Goal: Transaction & Acquisition: Purchase product/service

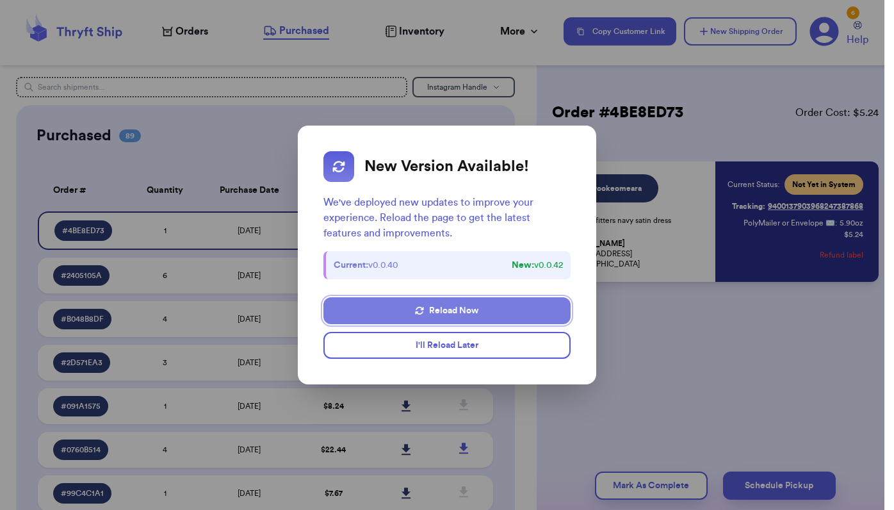
click at [441, 311] on button "Reload Now" at bounding box center [447, 310] width 247 height 27
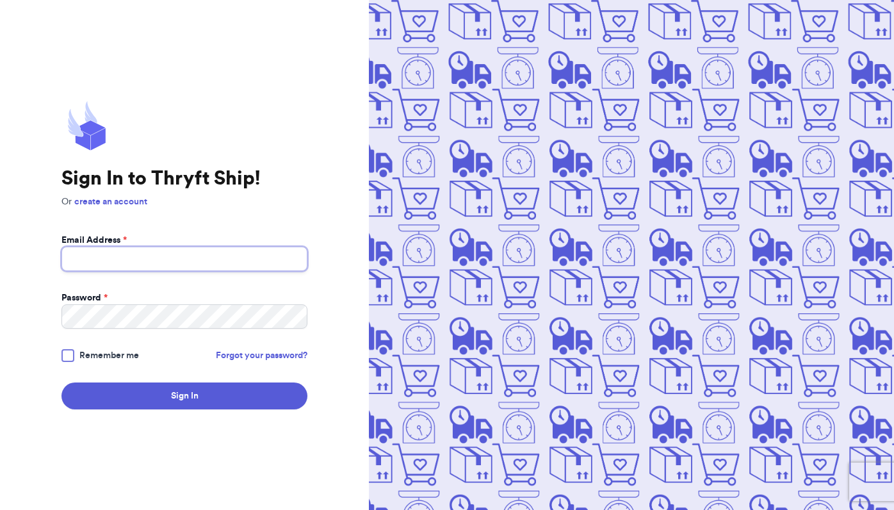
click at [178, 261] on input "Email Address *" at bounding box center [184, 259] width 246 height 24
type input "[EMAIL_ADDRESS][DOMAIN_NAME]"
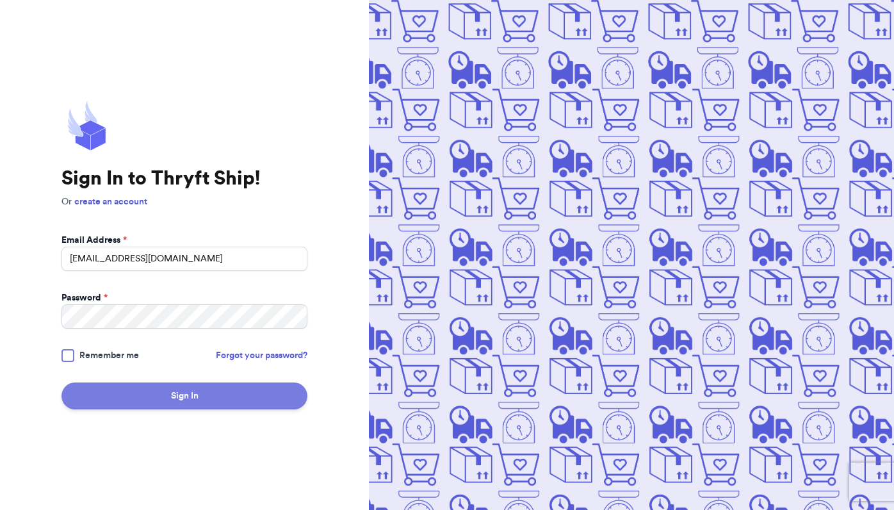
click at [174, 392] on button "Sign In" at bounding box center [184, 395] width 246 height 27
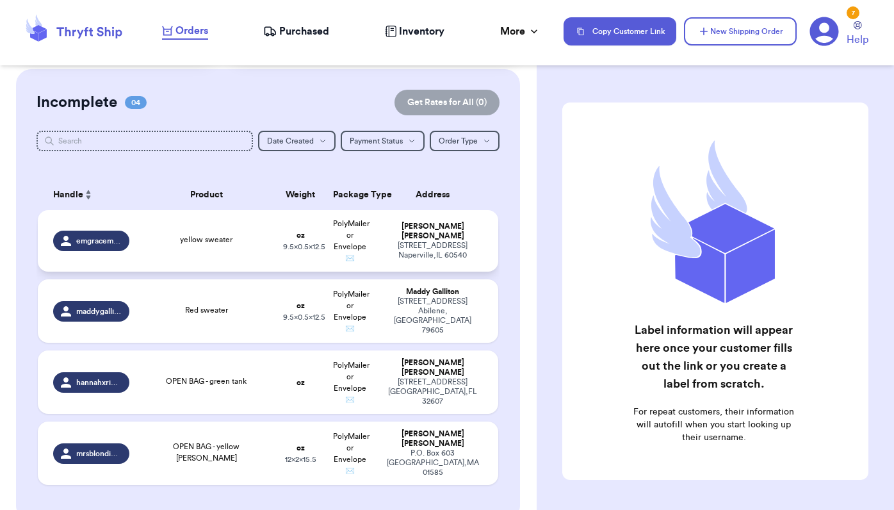
scroll to position [102, 0]
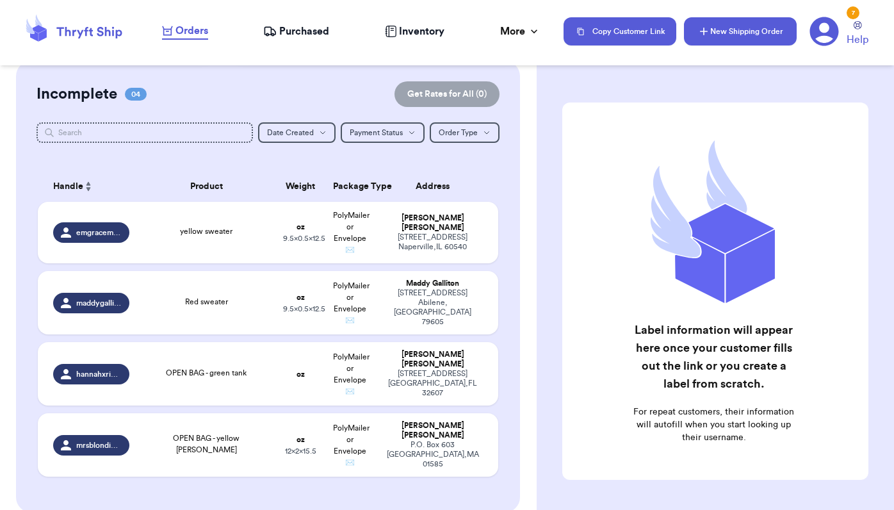
click at [741, 33] on button "New Shipping Order" at bounding box center [740, 31] width 113 height 28
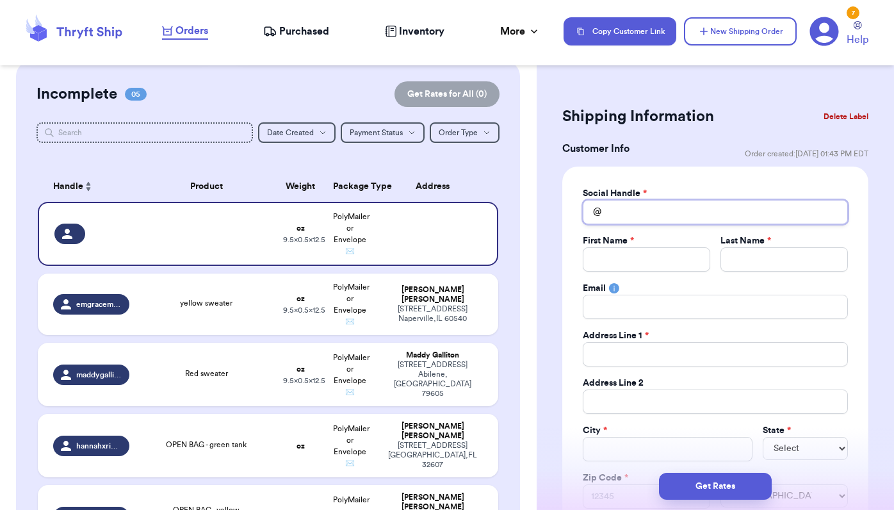
click at [634, 216] on input "Total Amount Paid" at bounding box center [715, 212] width 265 height 24
type input "m"
type input "mi"
type input "mic"
type input "mich"
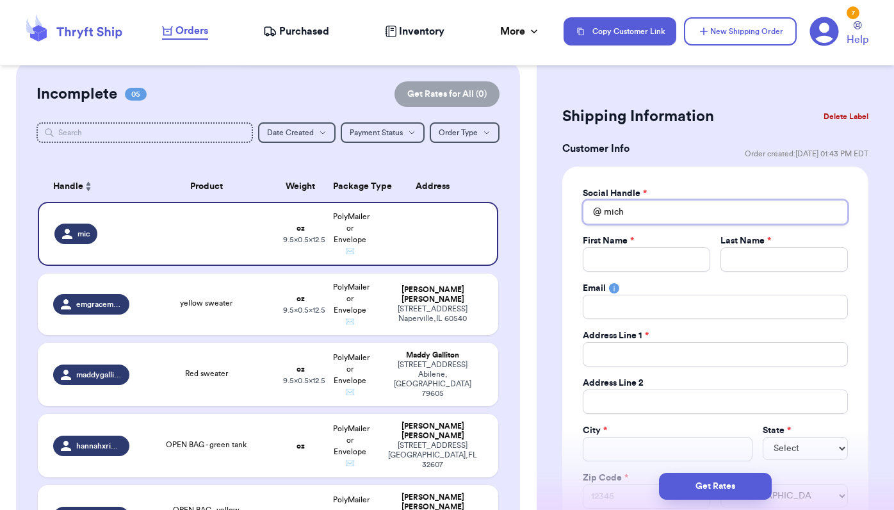
type input "miche"
type input "mich"
type input "mic"
type input "mi"
type input "m"
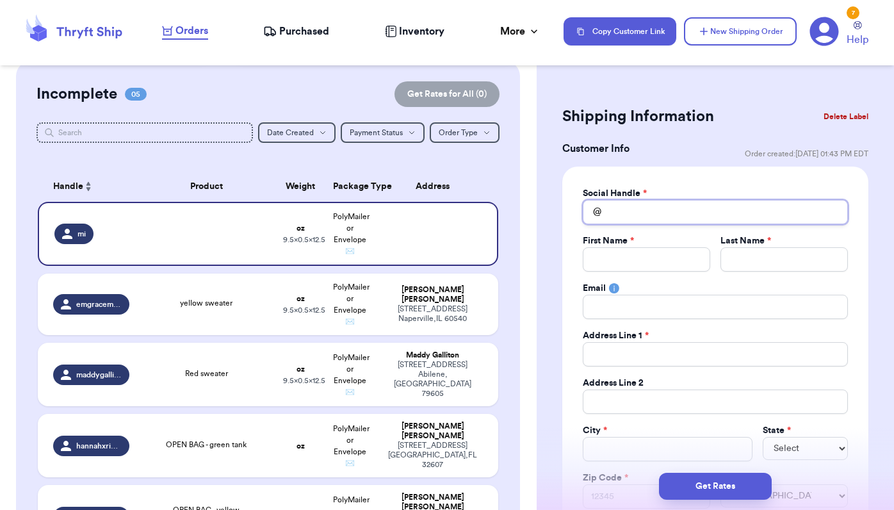
type input "s"
type input "sh"
type input "she"
type input "shel"
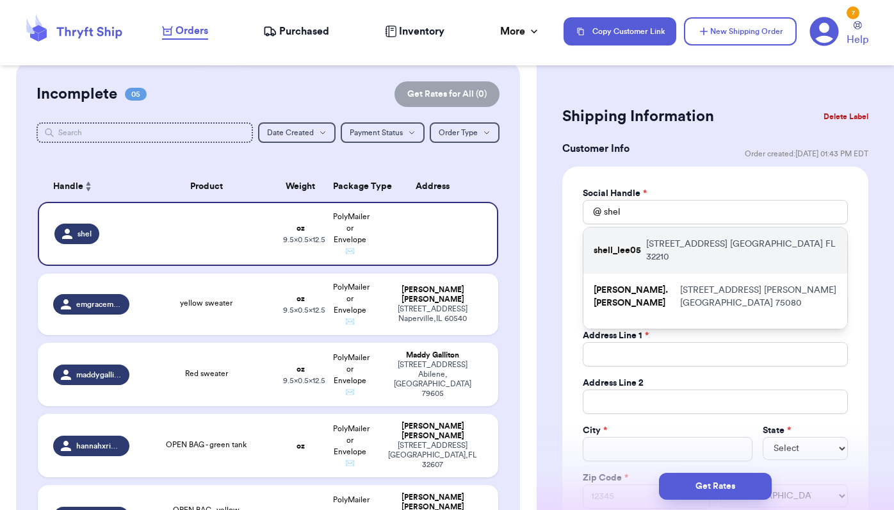
click at [650, 247] on p "[STREET_ADDRESS]" at bounding box center [741, 251] width 191 height 26
type input "shell_lee05"
type input "[PERSON_NAME]"
type input "[EMAIL_ADDRESS][DOMAIN_NAME]"
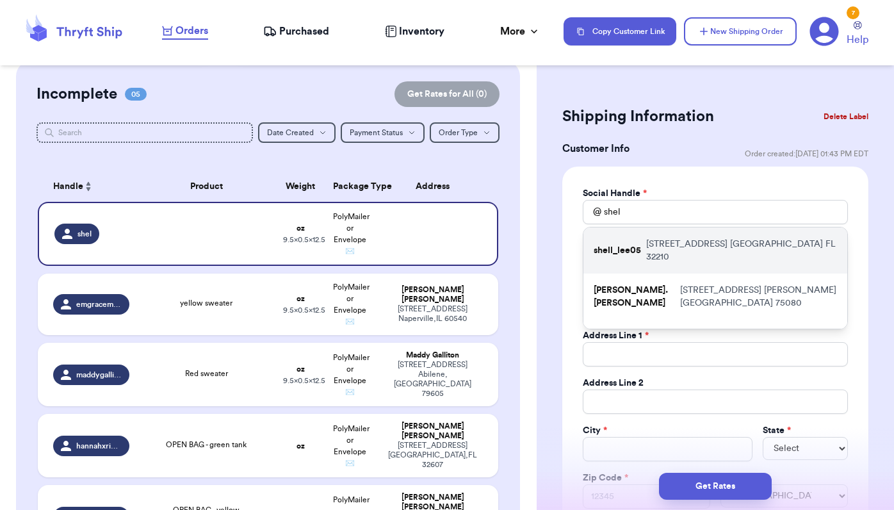
type input "[STREET_ADDRESS]"
type input "[GEOGRAPHIC_DATA]"
select select "FL"
type input "32210"
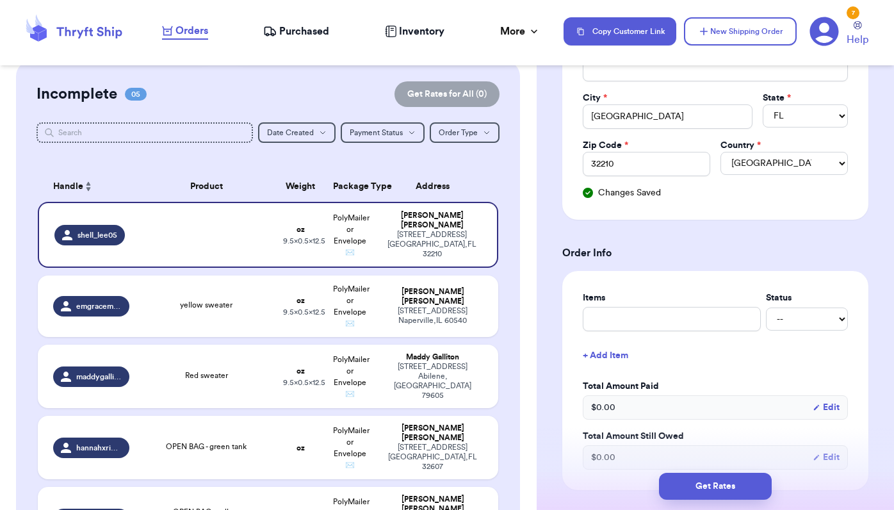
scroll to position [343, 0]
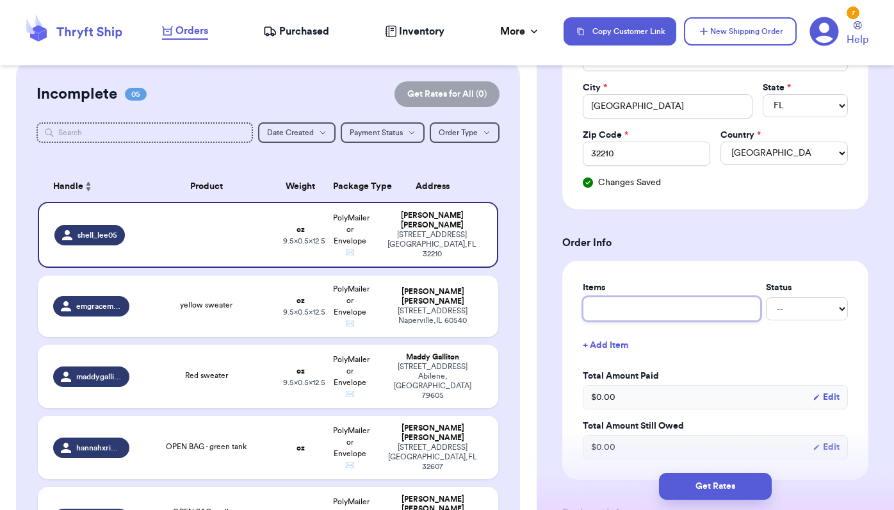
click at [612, 315] on input "text" at bounding box center [672, 309] width 178 height 24
type input "A"
type input "Ab"
type input "[PERSON_NAME]"
type input "Aber"
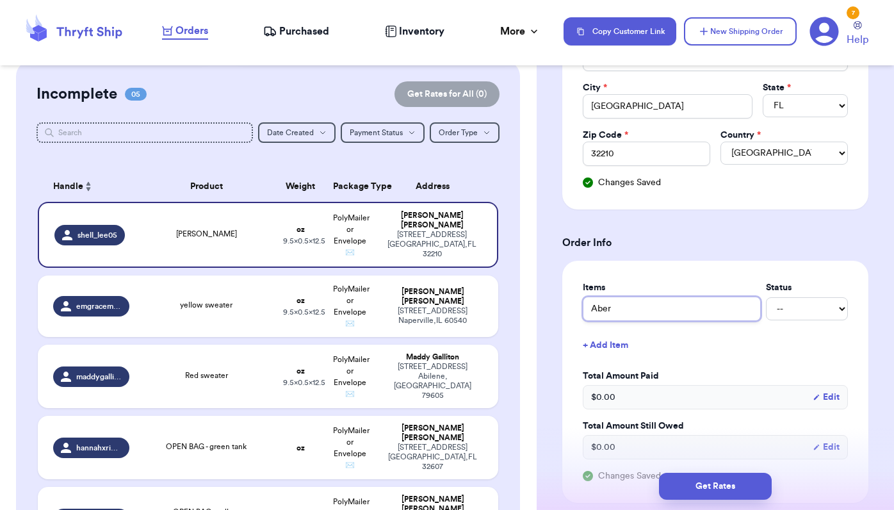
type input "Aberc"
type input "Abercr"
type input "Abercro"
type input "Abercrom"
type input "Abercromb"
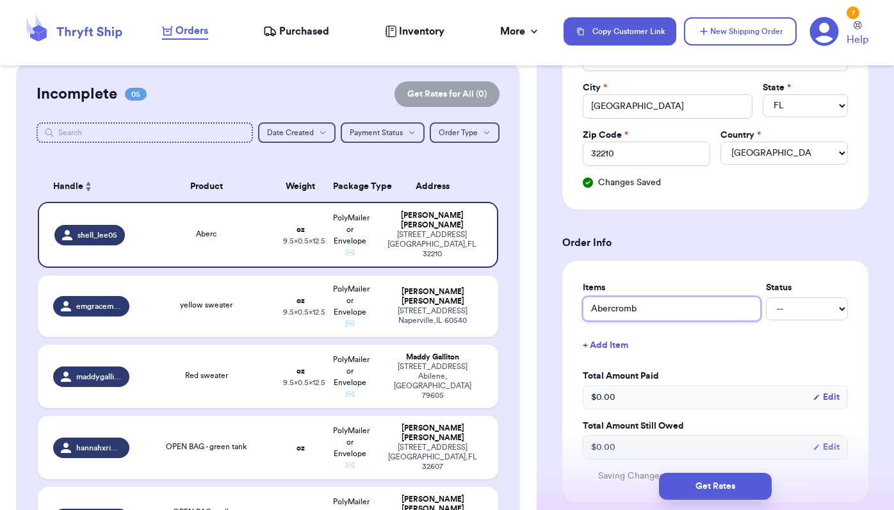
type input "Abercrombi"
type input "Abercrombie"
type input "Abercrombie v"
type input "Abercrombie ve"
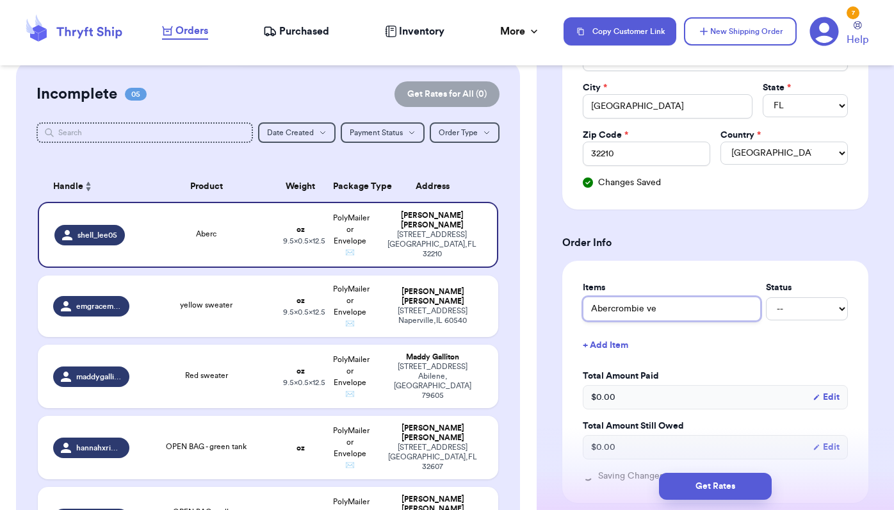
type input "Abercrombie ves"
type input "Abercrombie vest"
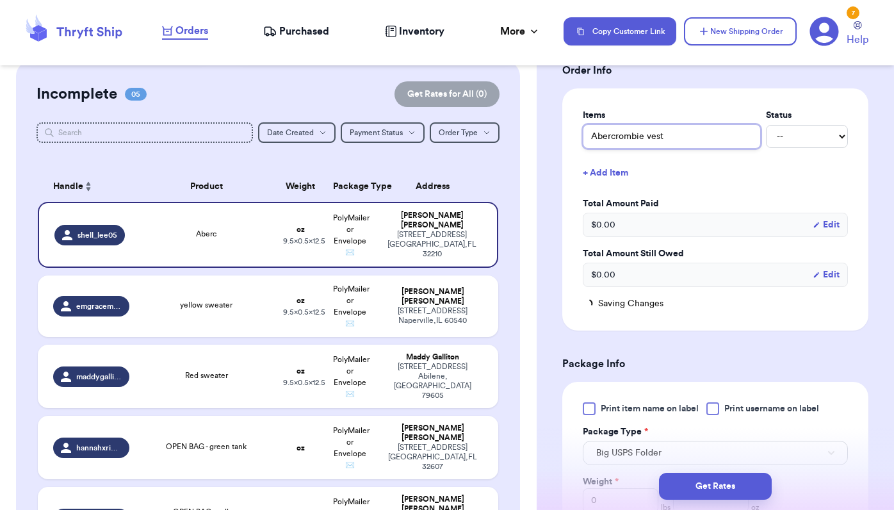
type input "Abercrombie vest"
click at [585, 409] on div at bounding box center [589, 408] width 13 height 13
click at [0, 0] on input "Print item name on label" at bounding box center [0, 0] width 0 height 0
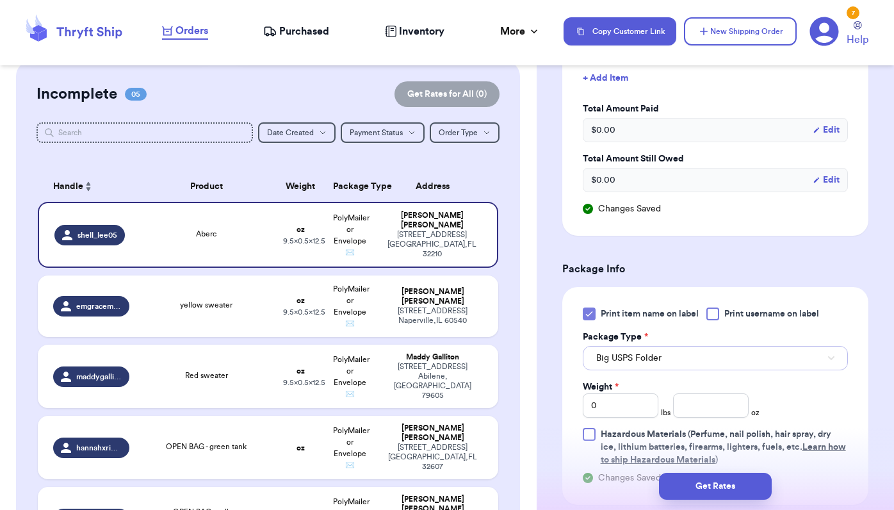
click at [625, 361] on span "Big USPS Folder" at bounding box center [628, 358] width 65 height 13
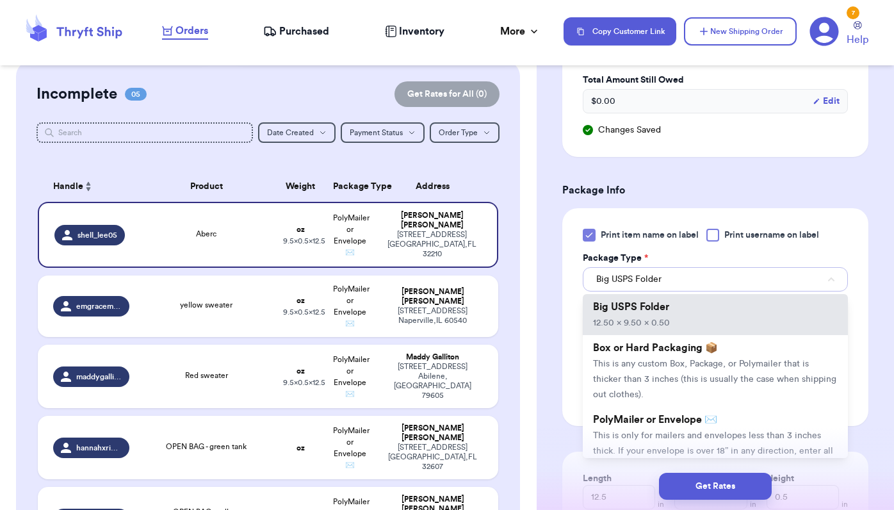
scroll to position [705, 0]
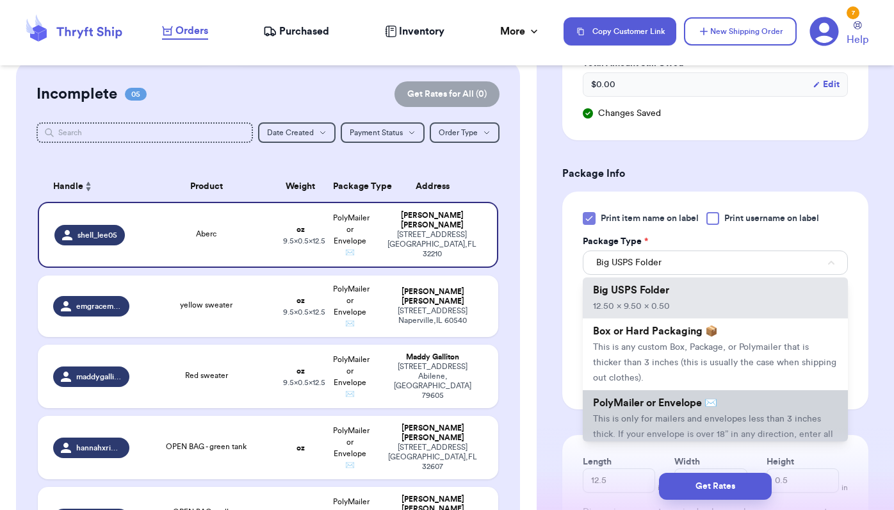
click at [623, 416] on span "This is only for mailers and envelopes less than 3 inches thick. If your envelo…" at bounding box center [713, 434] width 240 height 40
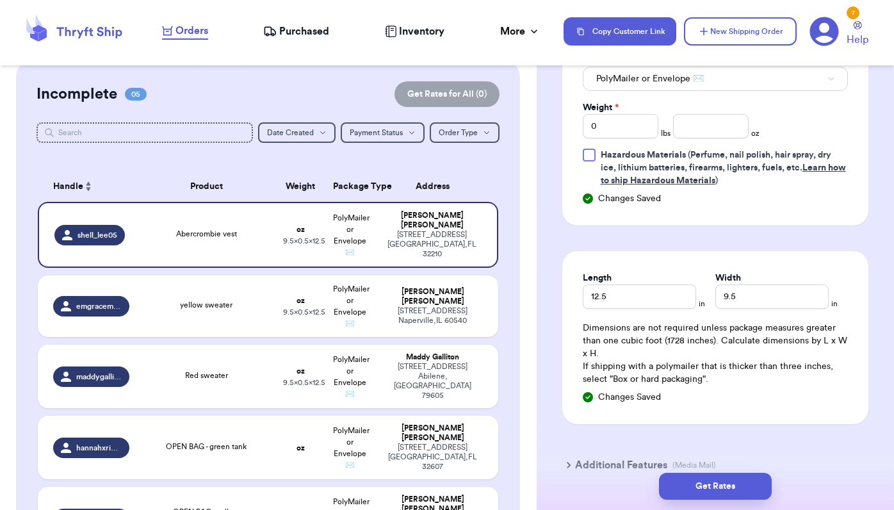
scroll to position [902, 0]
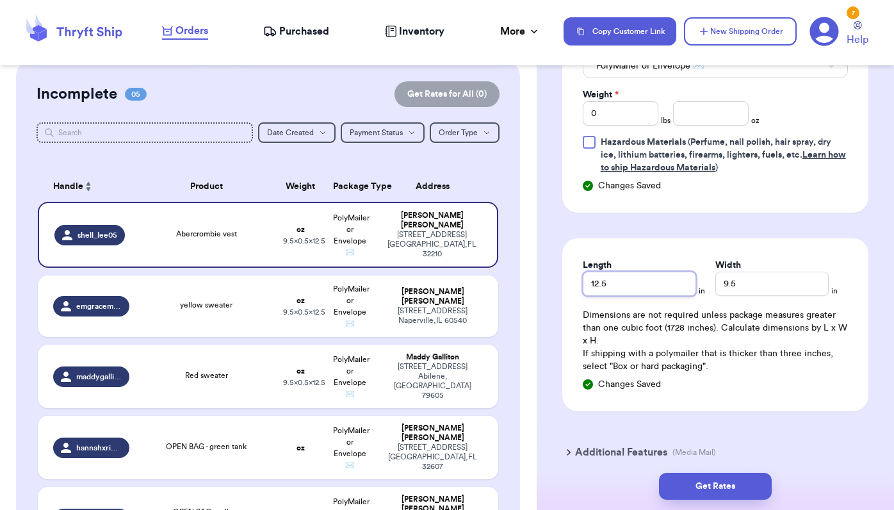
drag, startPoint x: 624, startPoint y: 290, endPoint x: 530, endPoint y: 290, distance: 93.5
click at [530, 290] on div "Customer Link New Order Total Balance Payout $ 0.00 Recent Payments View all @ …" at bounding box center [447, 255] width 894 height 510
type input "6"
drag, startPoint x: 746, startPoint y: 285, endPoint x: 709, endPoint y: 285, distance: 36.5
click at [711, 285] on div "Length 6 in Width 9.5 in" at bounding box center [715, 277] width 265 height 37
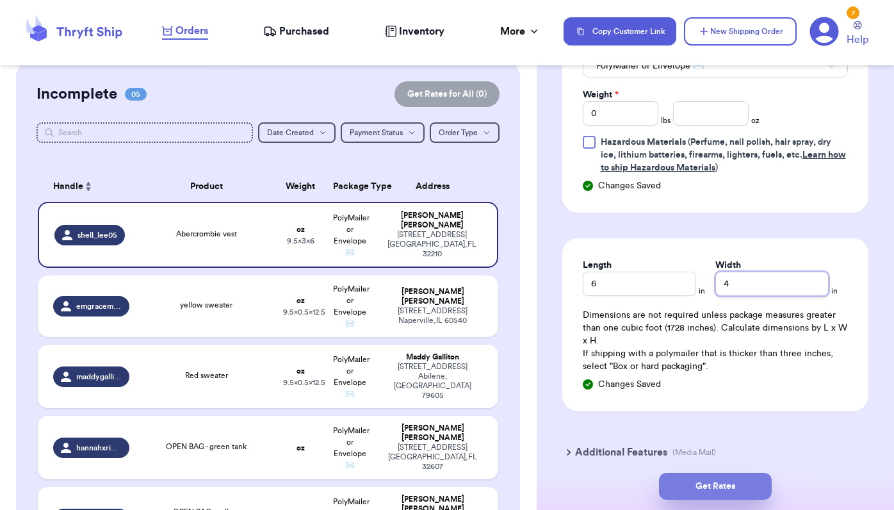
type input "4"
click at [715, 486] on button "Get Rates" at bounding box center [715, 486] width 113 height 27
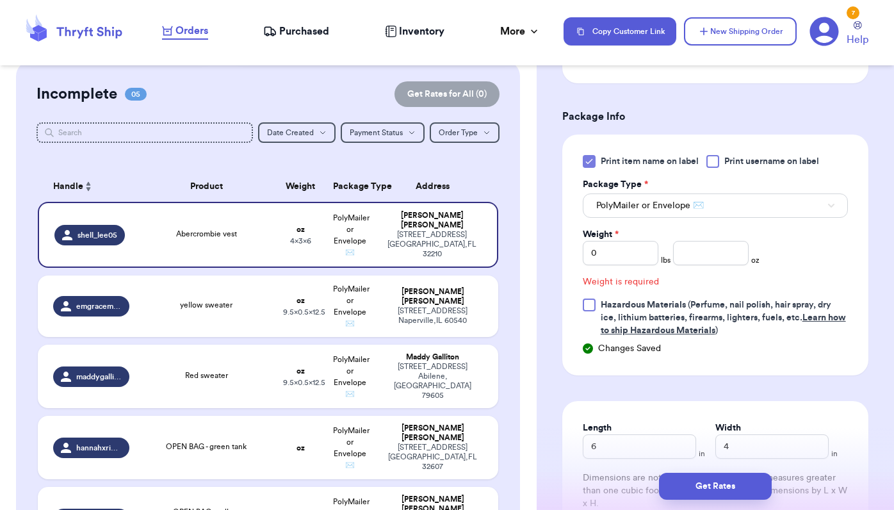
scroll to position [529, 0]
click at [609, 261] on input "0" at bounding box center [621, 254] width 76 height 24
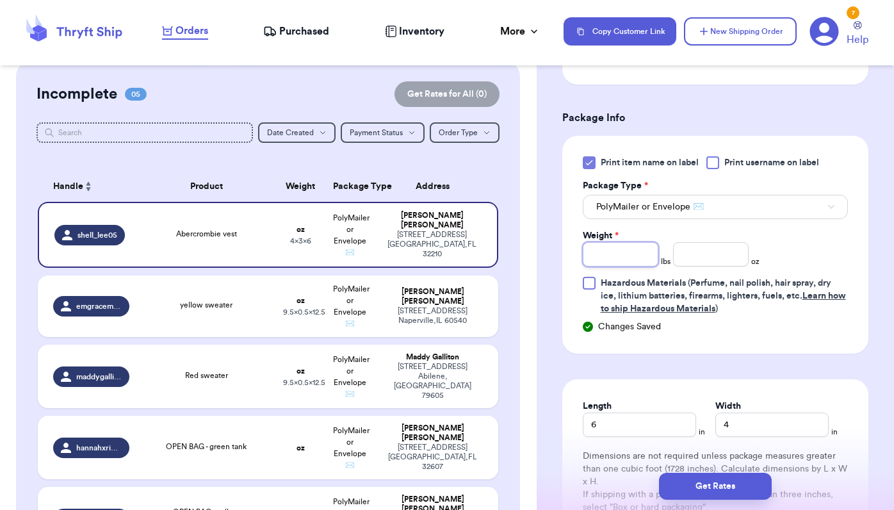
type input "1"
click at [703, 259] on input "number" at bounding box center [711, 254] width 76 height 24
type input "1"
type input "6.8"
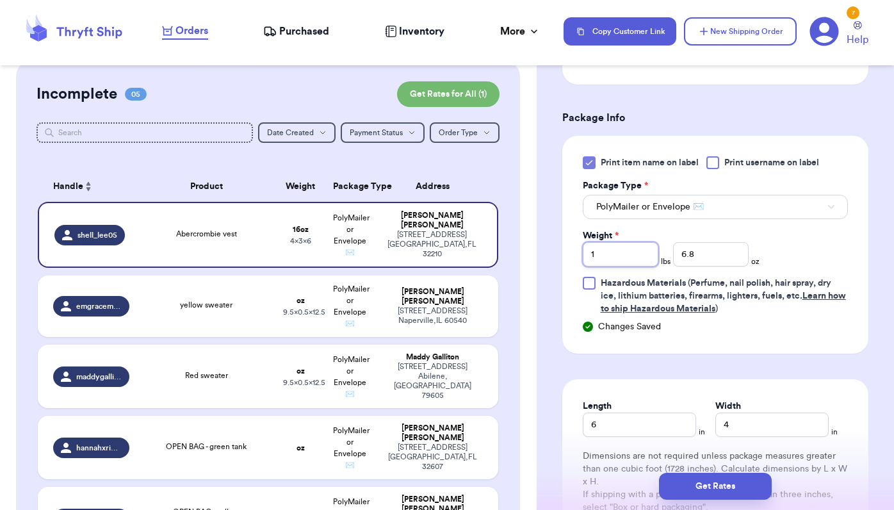
click at [609, 249] on input "1" at bounding box center [621, 254] width 76 height 24
click at [716, 495] on button "Get Rates" at bounding box center [715, 486] width 113 height 27
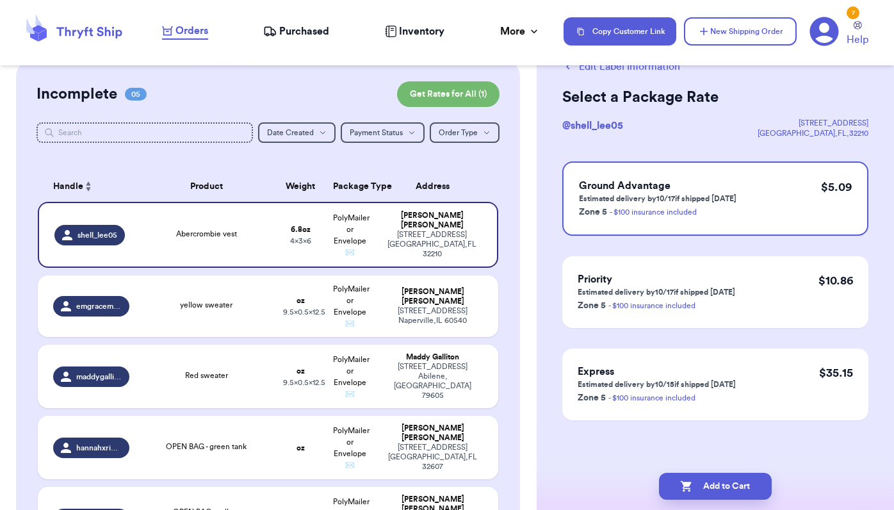
scroll to position [0, 0]
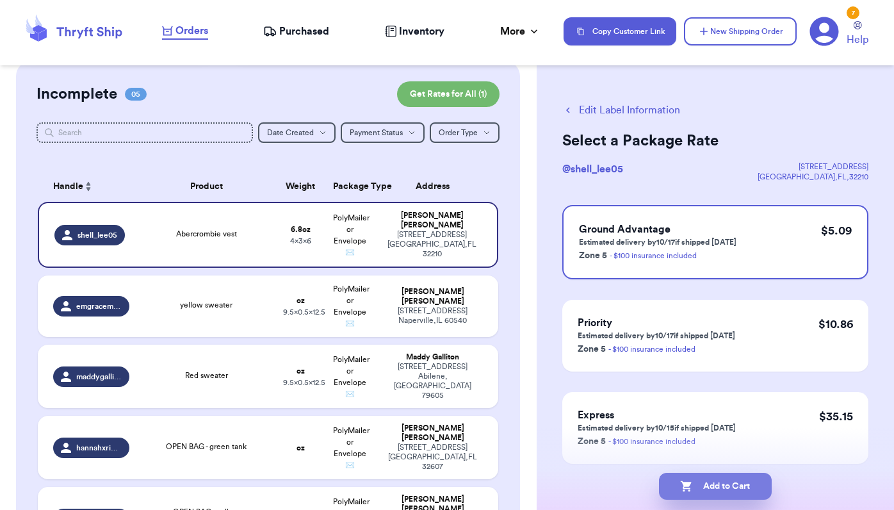
click at [694, 479] on button "Add to Cart" at bounding box center [715, 486] width 113 height 27
checkbox input "true"
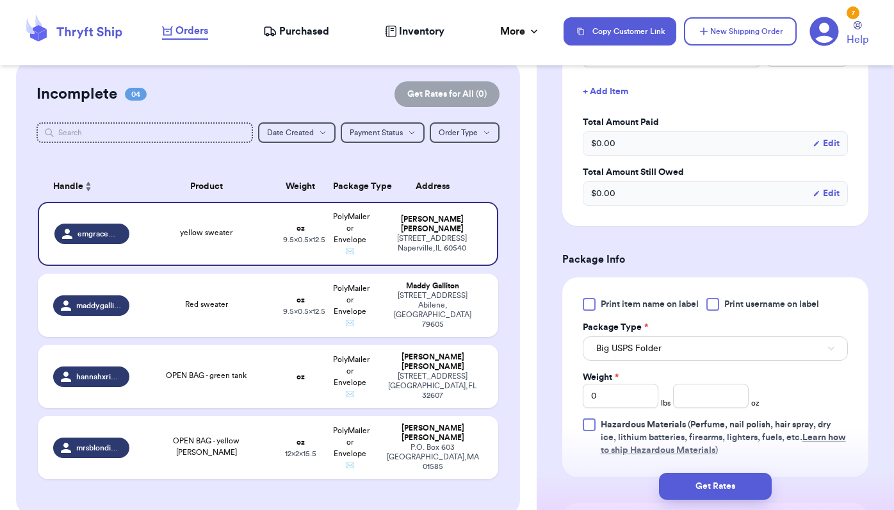
scroll to position [367, 0]
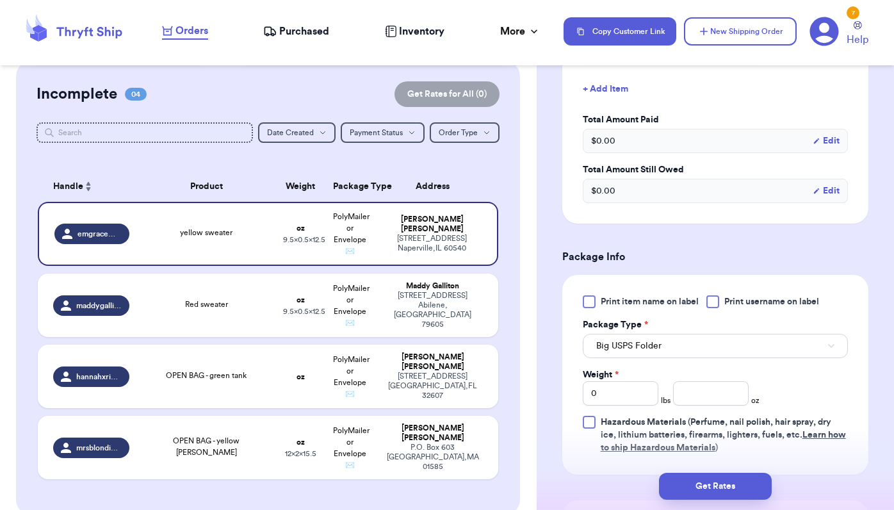
click at [593, 304] on div at bounding box center [589, 301] width 13 height 13
click at [0, 0] on input "Print item name on label" at bounding box center [0, 0] width 0 height 0
click at [609, 338] on button "Big USPS Folder" at bounding box center [715, 346] width 265 height 24
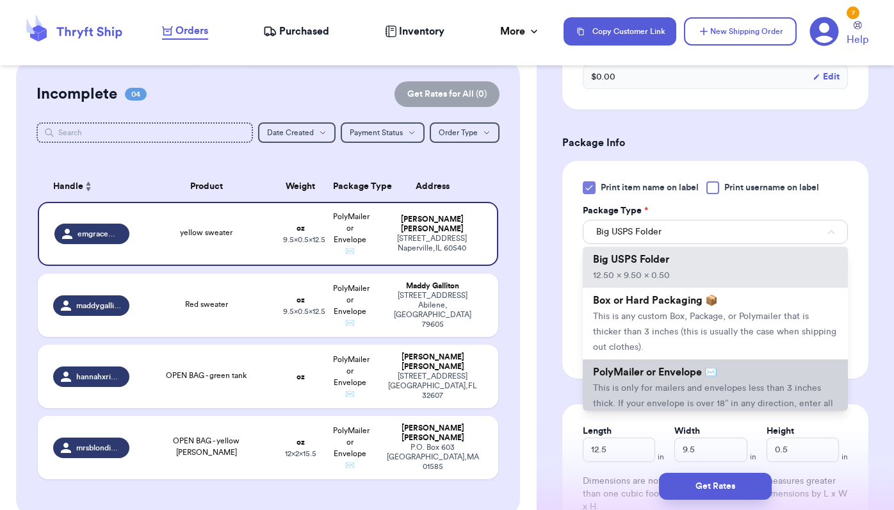
click at [609, 379] on li "PolyMailer or Envelope ✉️ This is only for mailers and envelopes less than 3 in…" at bounding box center [715, 395] width 265 height 72
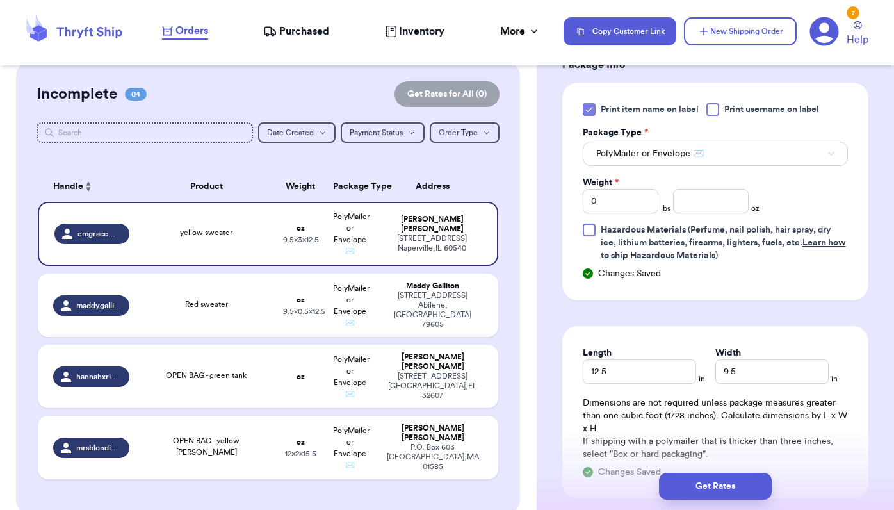
scroll to position [564, 0]
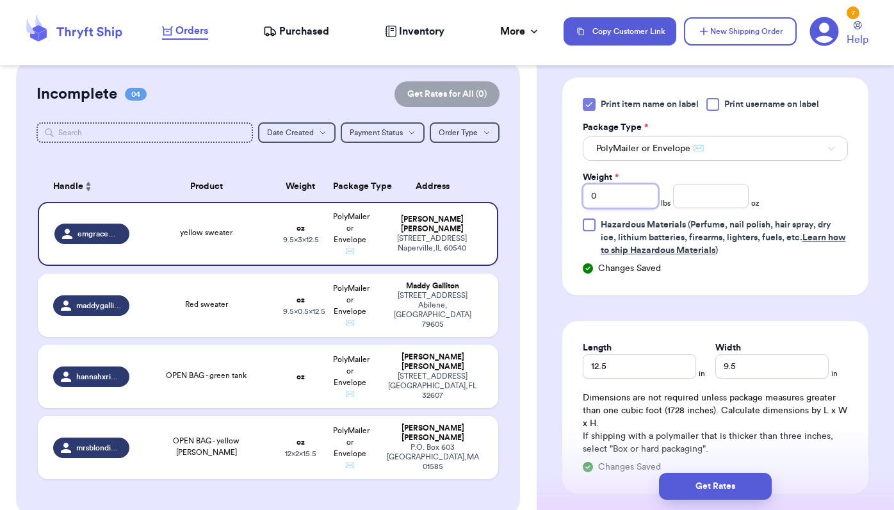
click at [616, 191] on input "0" at bounding box center [621, 196] width 76 height 24
type input "01"
type input "0"
type input "1"
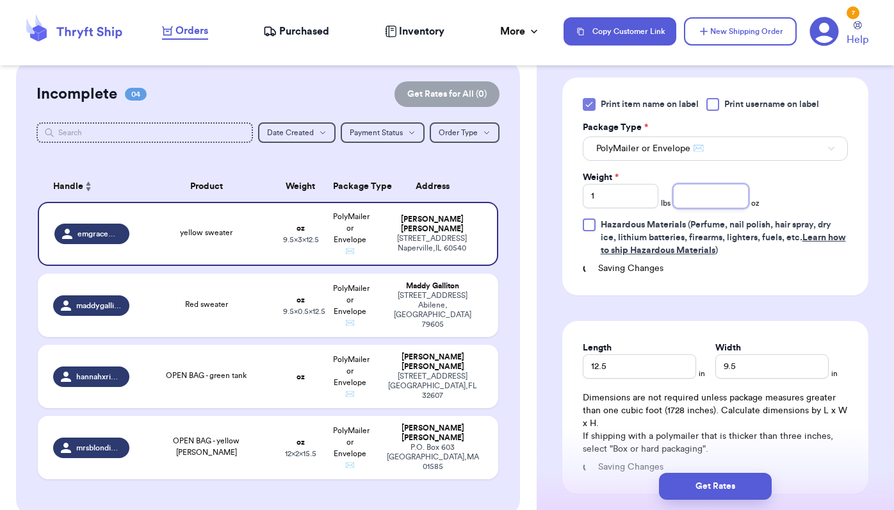
click at [698, 192] on input "number" at bounding box center [711, 196] width 76 height 24
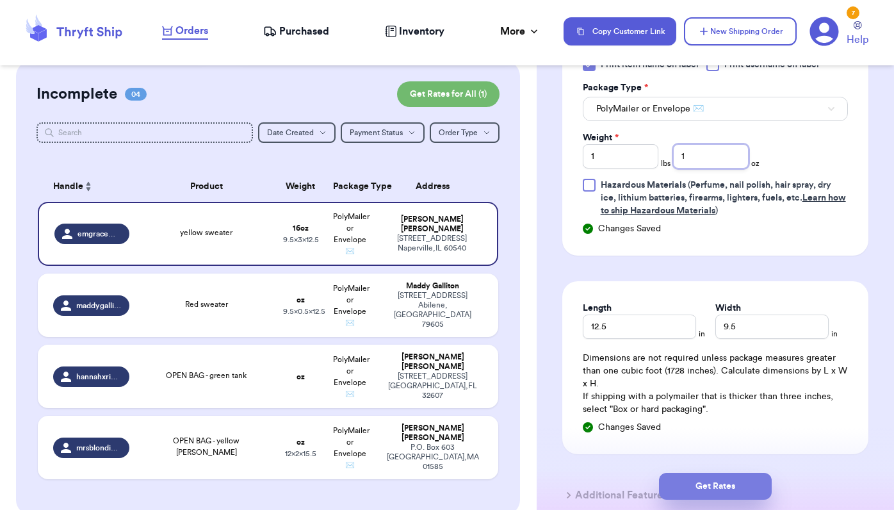
type input "1"
click at [707, 484] on button "Get Rates" at bounding box center [715, 486] width 113 height 27
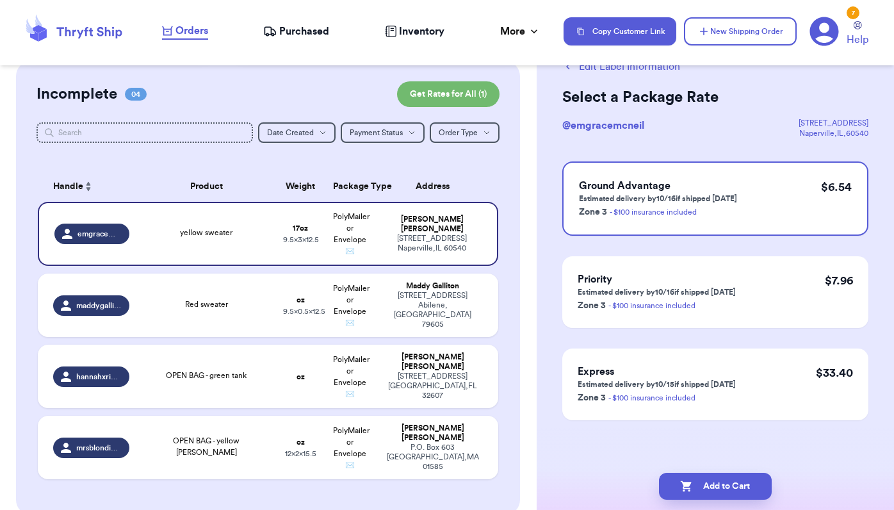
scroll to position [0, 0]
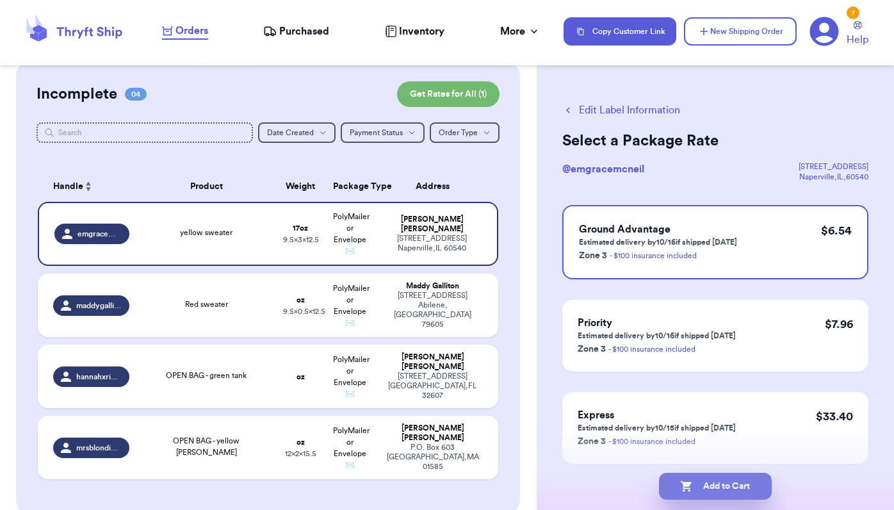
click at [701, 485] on button "Add to Cart" at bounding box center [715, 486] width 113 height 27
checkbox input "true"
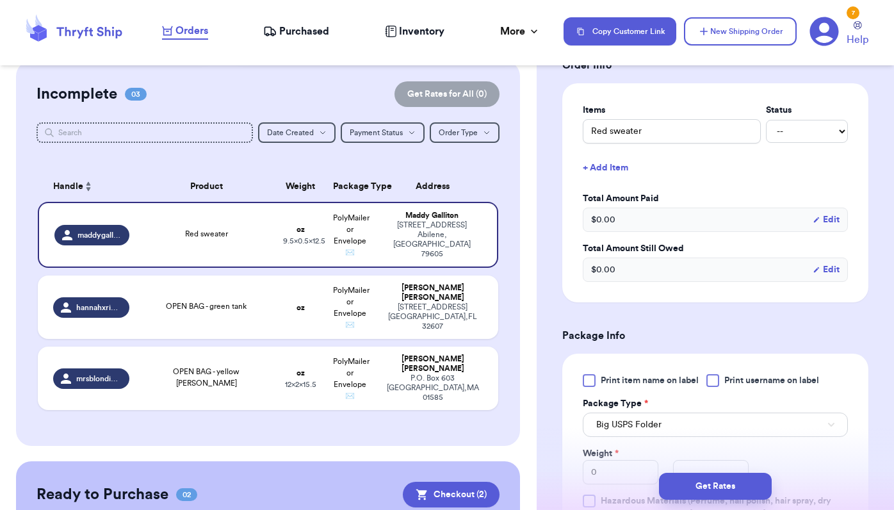
click at [588, 387] on div at bounding box center [589, 380] width 13 height 13
click at [0, 0] on input "Print item name on label" at bounding box center [0, 0] width 0 height 0
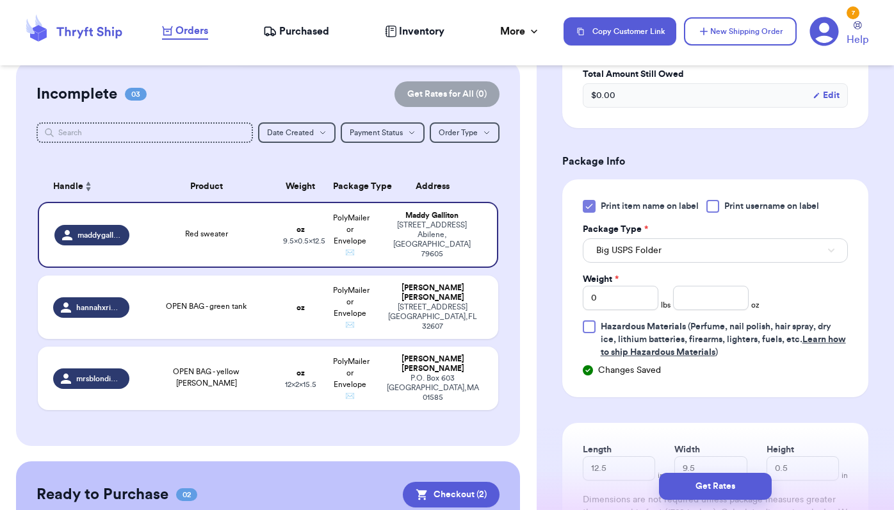
scroll to position [468, 0]
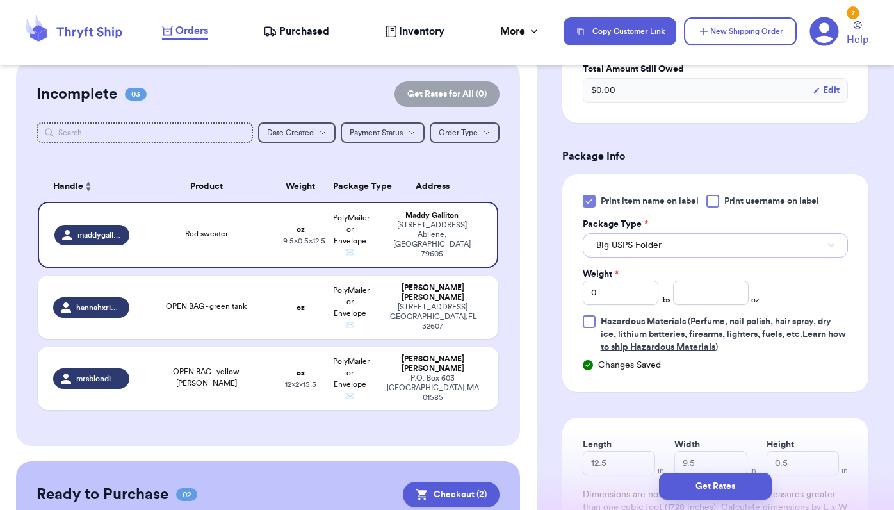
click at [628, 252] on span "Big USPS Folder" at bounding box center [628, 245] width 65 height 13
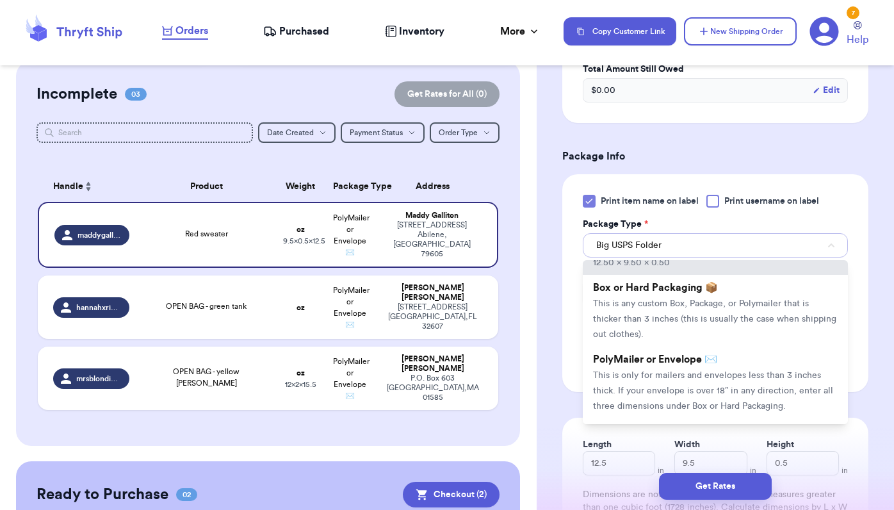
scroll to position [33, 0]
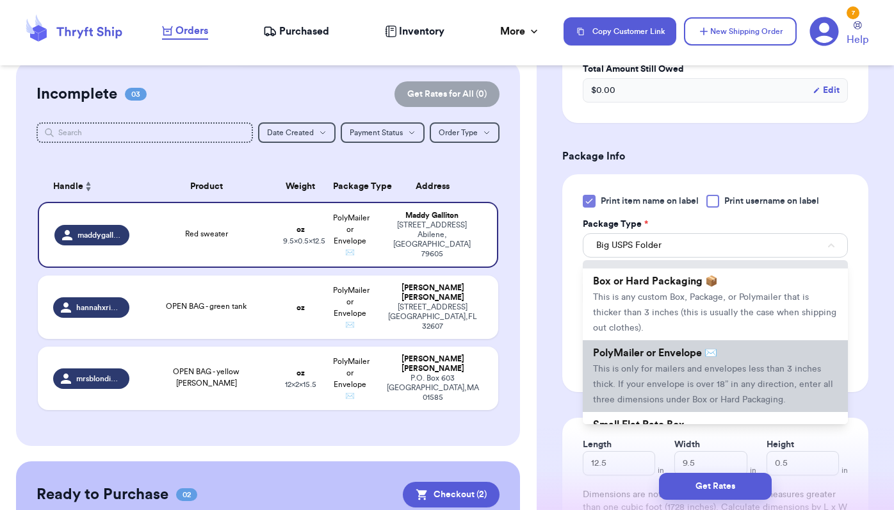
click at [618, 382] on span "This is only for mailers and envelopes less than 3 inches thick. If your envelo…" at bounding box center [713, 385] width 240 height 40
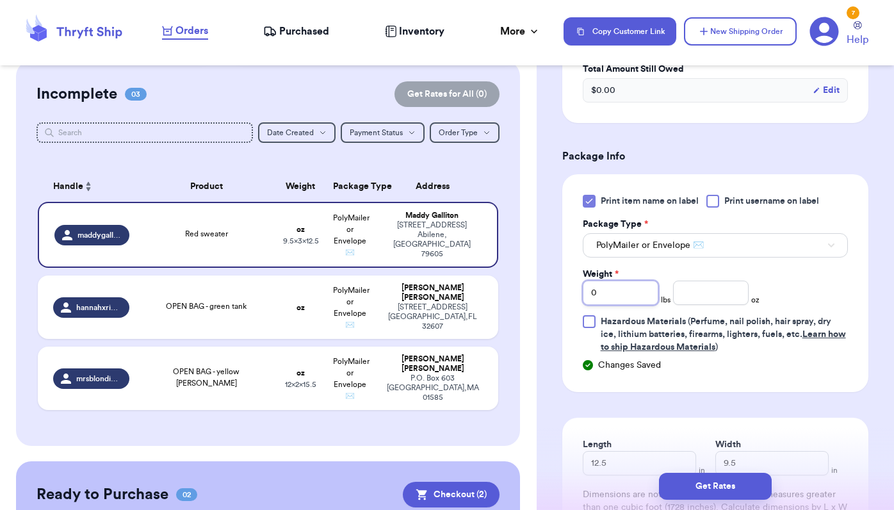
click at [615, 305] on input "0" at bounding box center [621, 293] width 76 height 24
click at [694, 305] on input "number" at bounding box center [711, 293] width 76 height 24
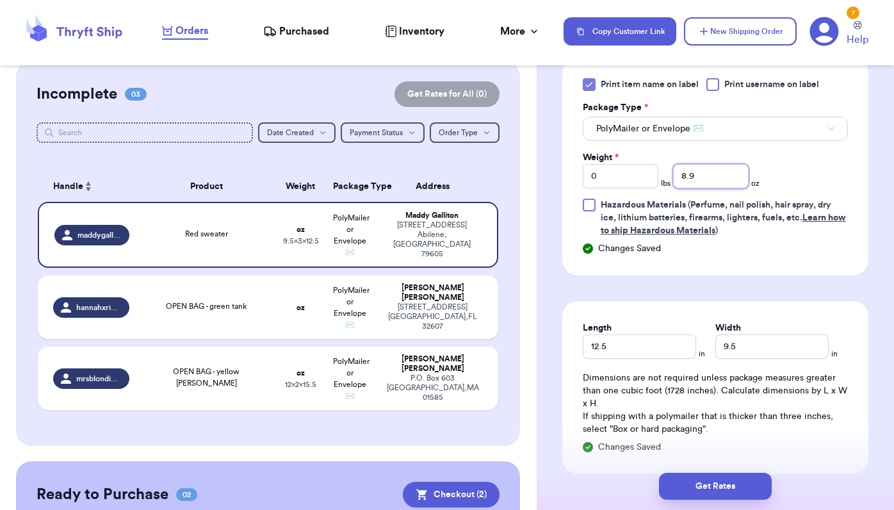
scroll to position [601, 0]
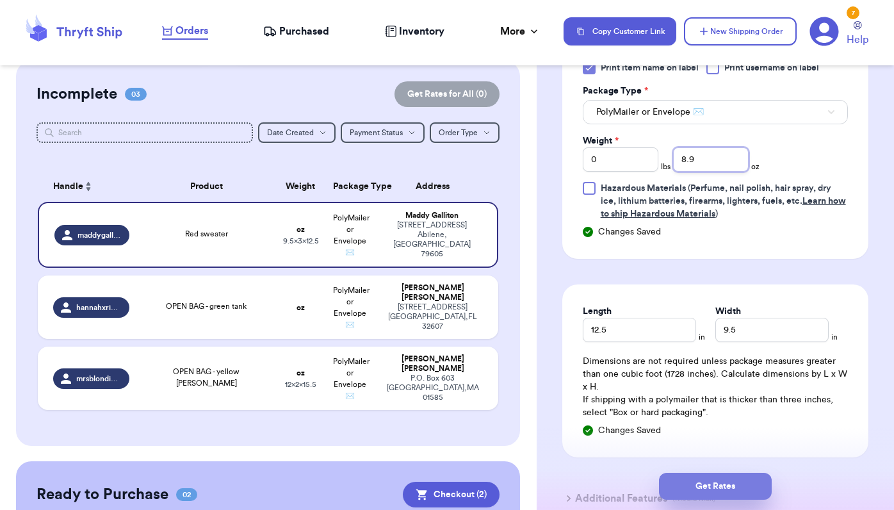
type input "8.9"
click at [703, 488] on button "Get Rates" at bounding box center [715, 486] width 113 height 27
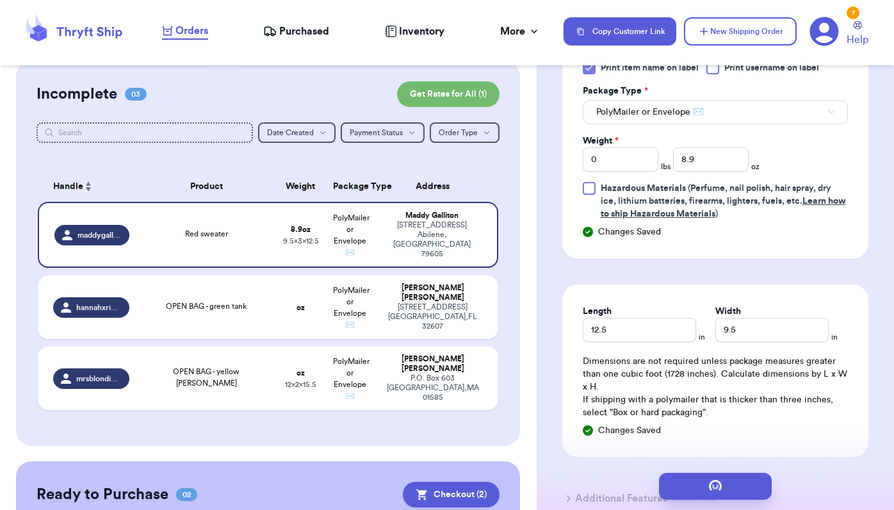
scroll to position [0, 0]
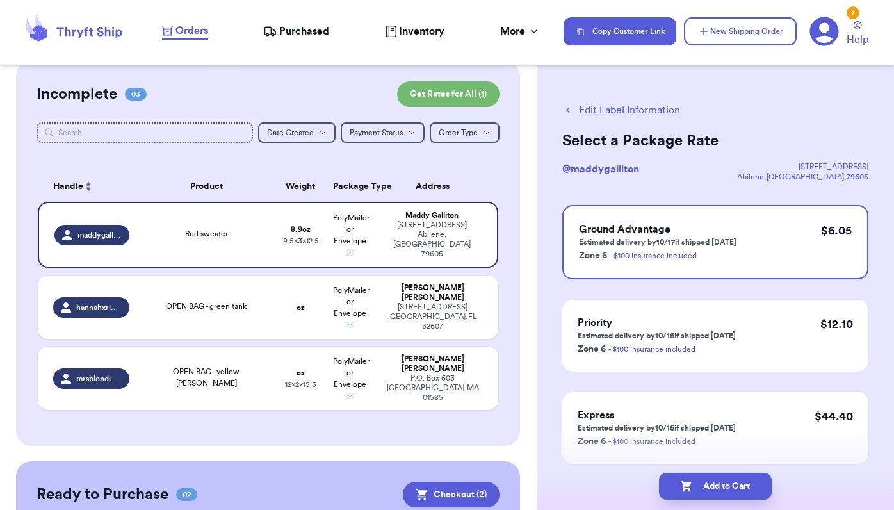
click at [613, 109] on button "Edit Label Information" at bounding box center [621, 109] width 118 height 15
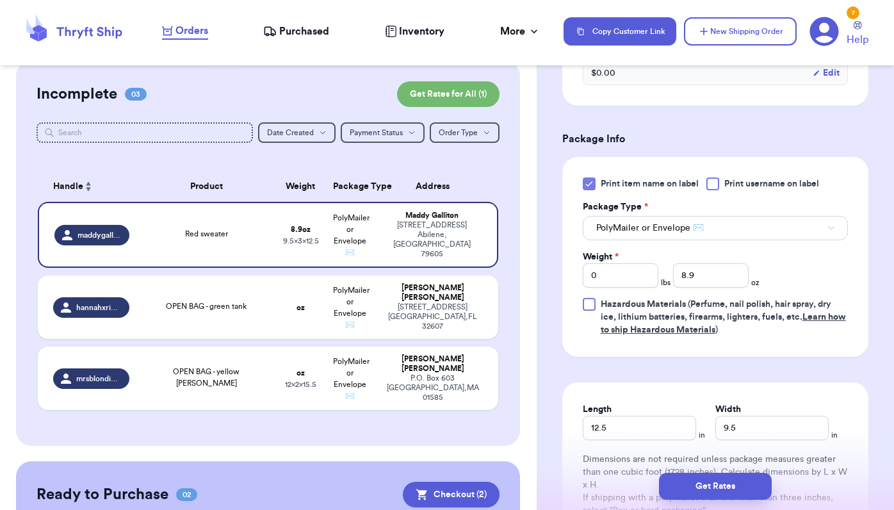
scroll to position [680, 0]
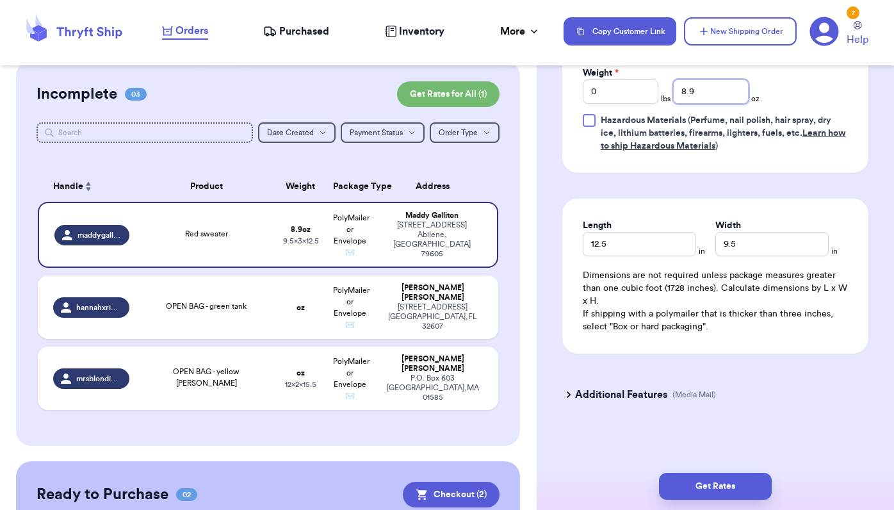
drag, startPoint x: 709, startPoint y: 102, endPoint x: 655, endPoint y: 102, distance: 53.2
click at [655, 102] on div "Weight * 0 lbs 8.9 oz" at bounding box center [671, 85] width 177 height 37
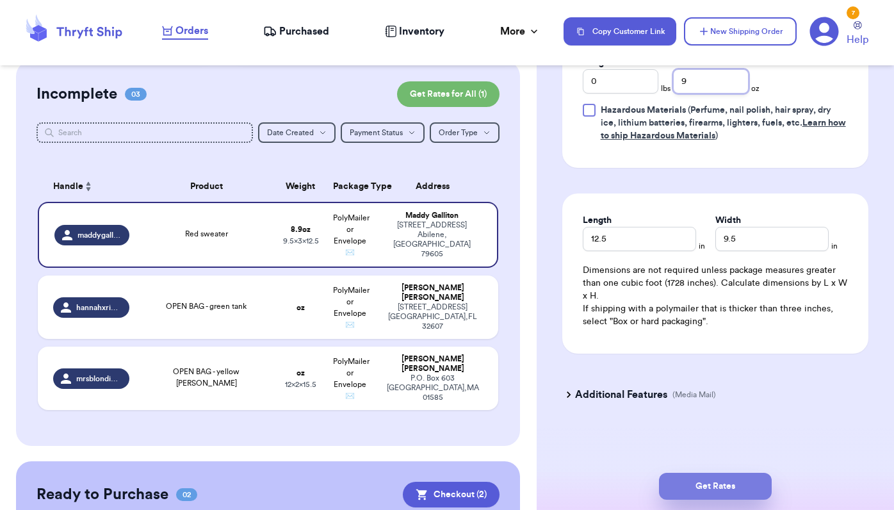
type input "9"
click at [711, 485] on button "Get Rates" at bounding box center [715, 486] width 113 height 27
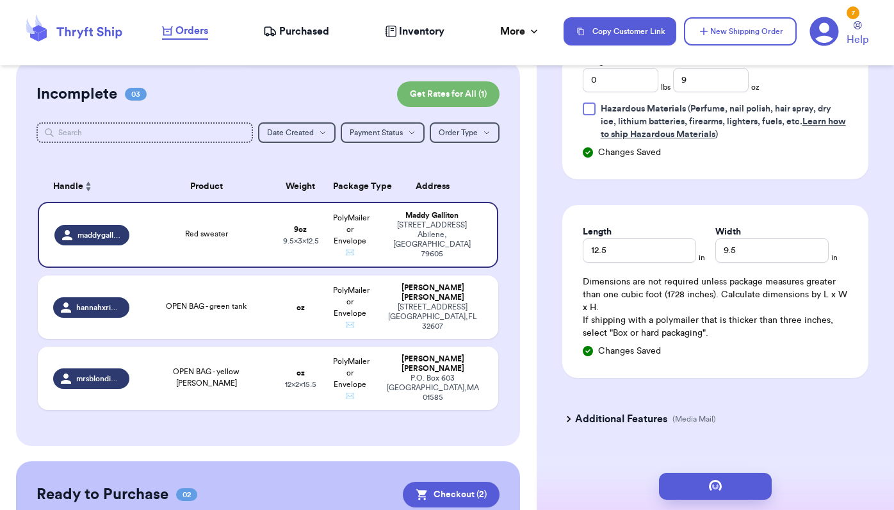
scroll to position [0, 0]
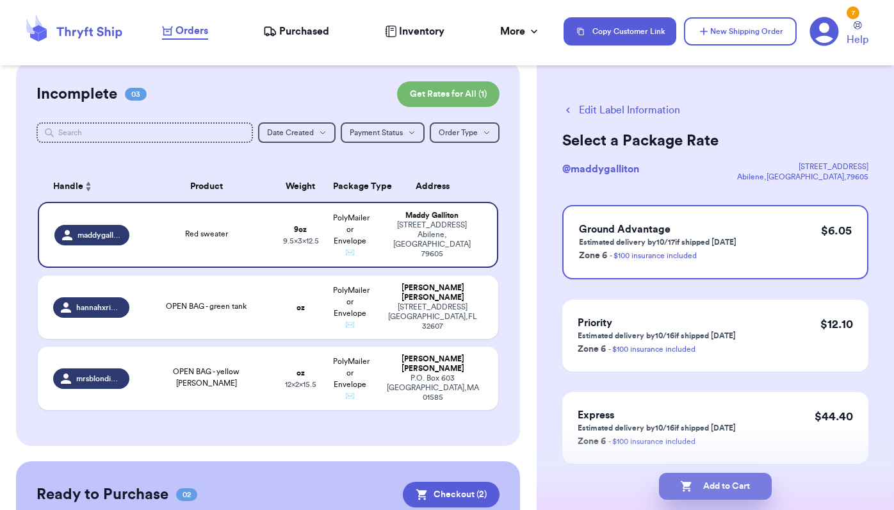
click at [702, 481] on button "Add to Cart" at bounding box center [715, 486] width 113 height 27
checkbox input "true"
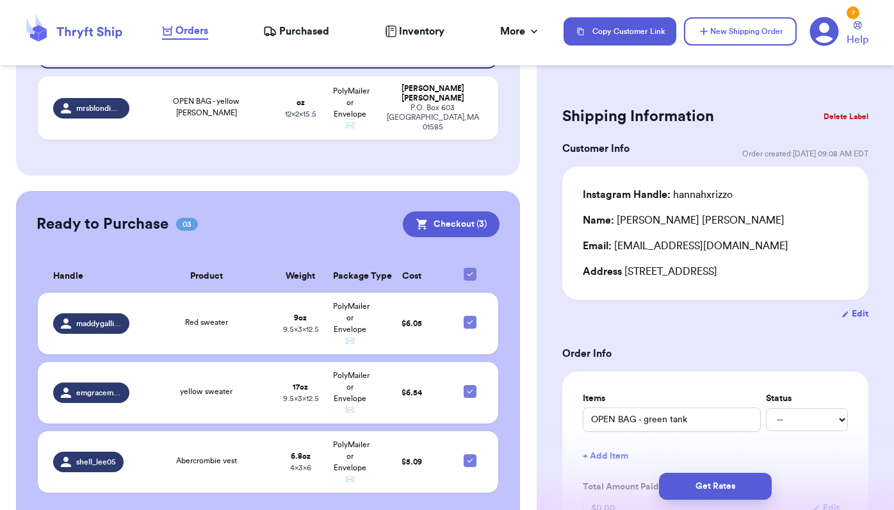
scroll to position [330, 0]
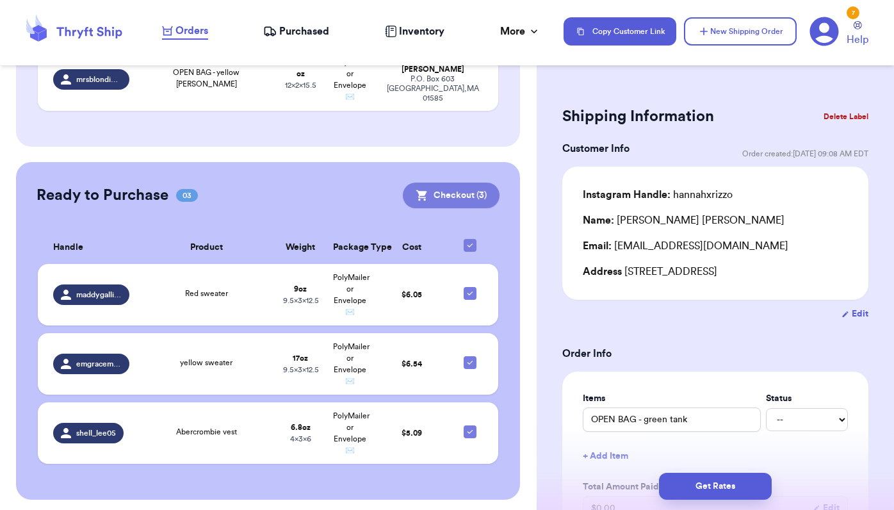
click at [442, 192] on button "Checkout ( 3 )" at bounding box center [451, 196] width 97 height 26
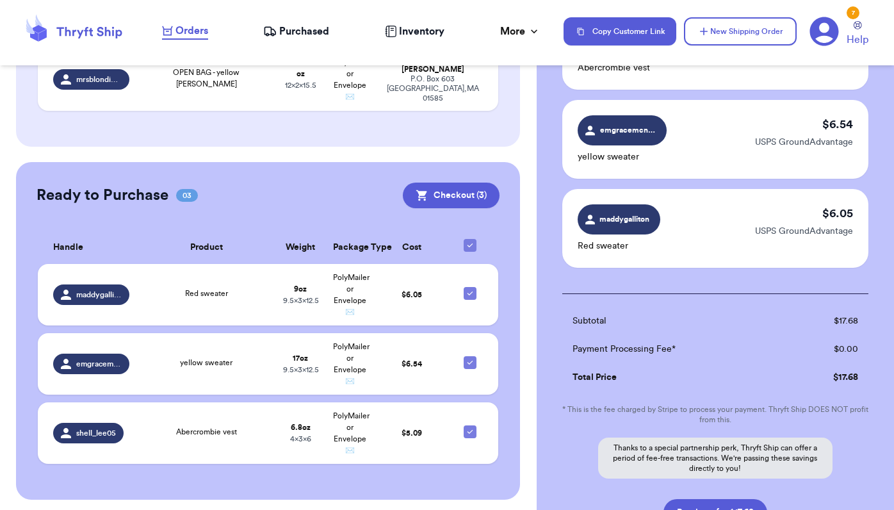
scroll to position [178, 0]
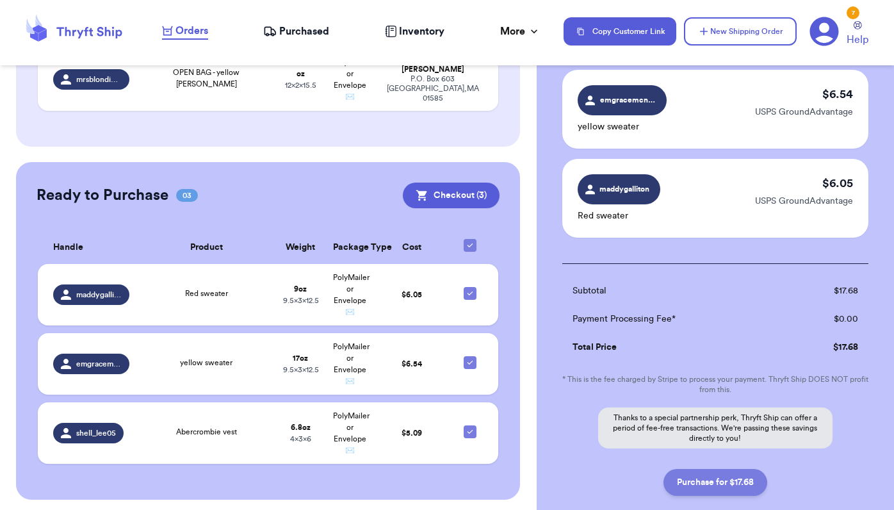
click at [700, 479] on button "Purchase for $17.68" at bounding box center [716, 482] width 104 height 27
checkbox input "false"
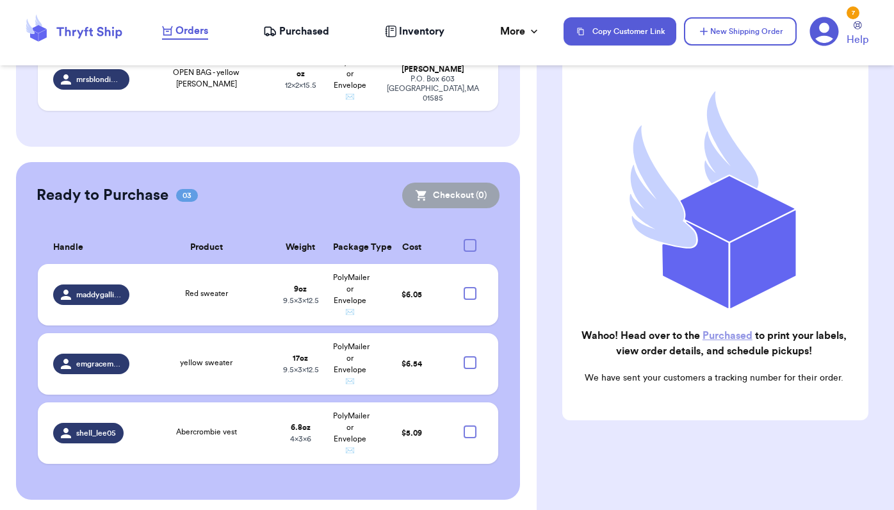
scroll to position [106, 0]
checkbox input "true"
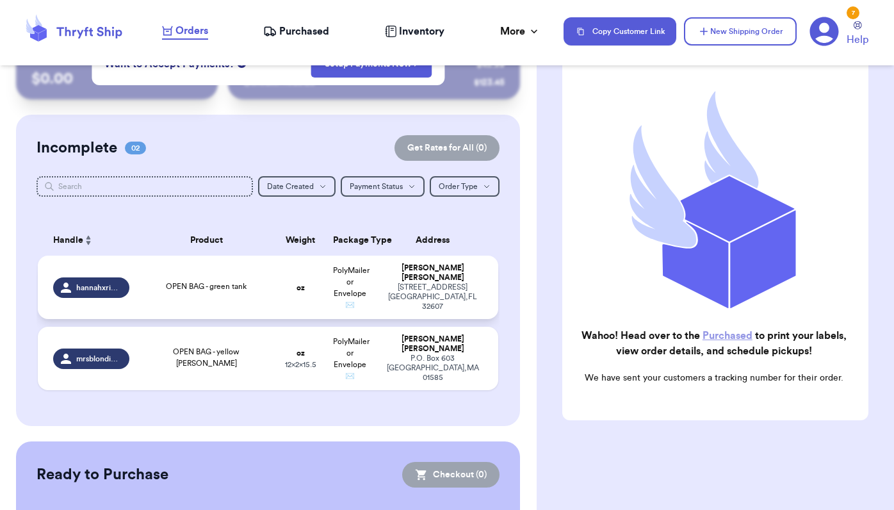
scroll to position [0, 0]
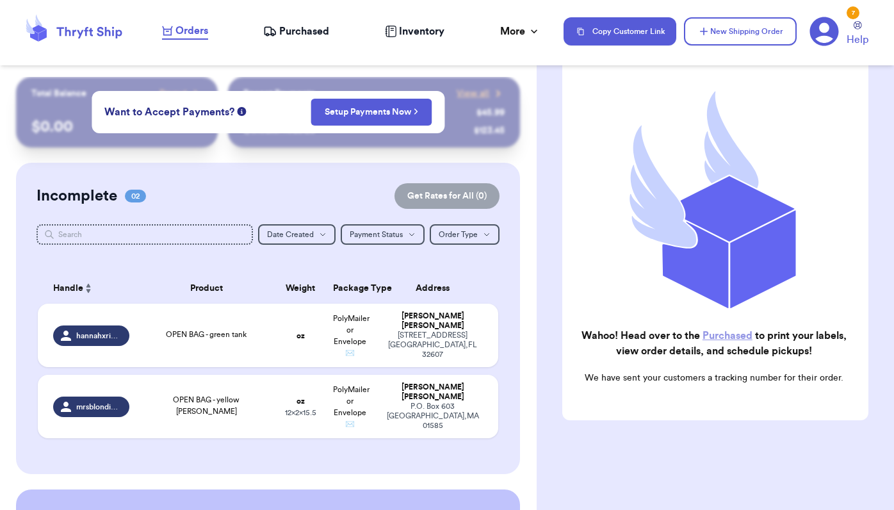
click at [290, 35] on span "Purchased" at bounding box center [304, 31] width 50 height 15
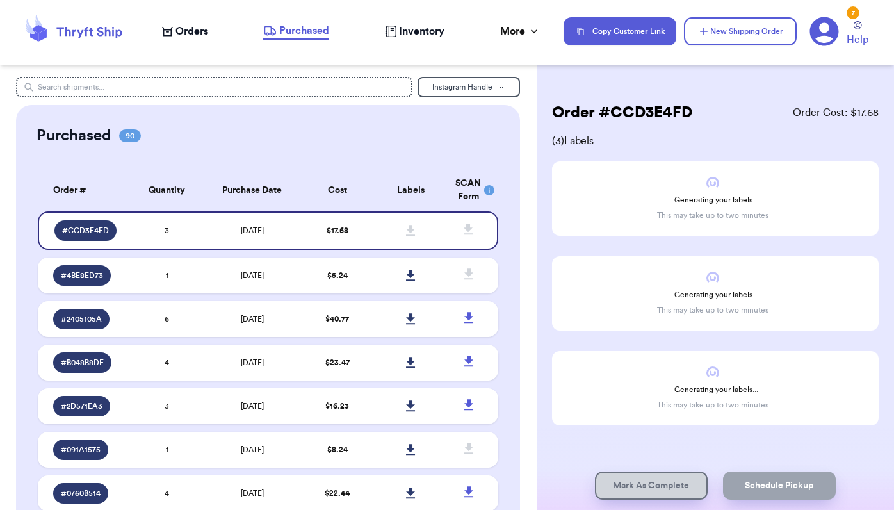
click at [186, 35] on span "Orders" at bounding box center [192, 31] width 33 height 15
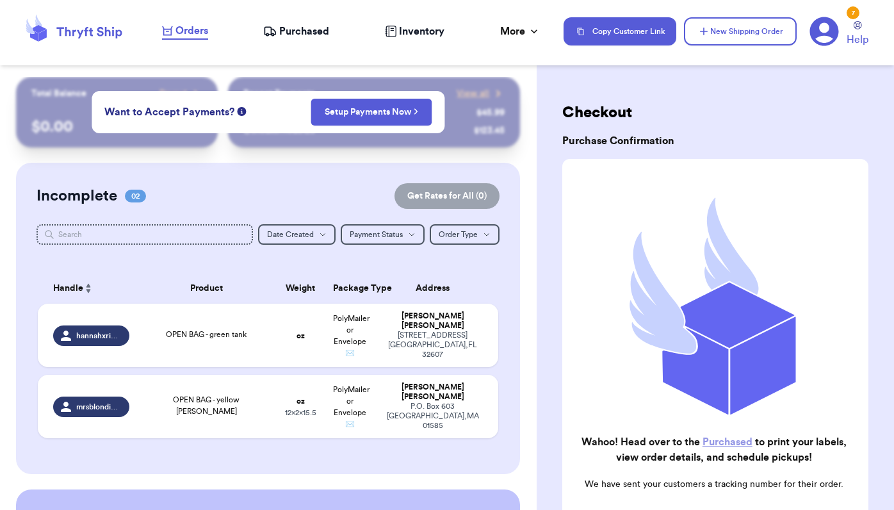
click at [277, 32] on icon at bounding box center [269, 31] width 13 height 13
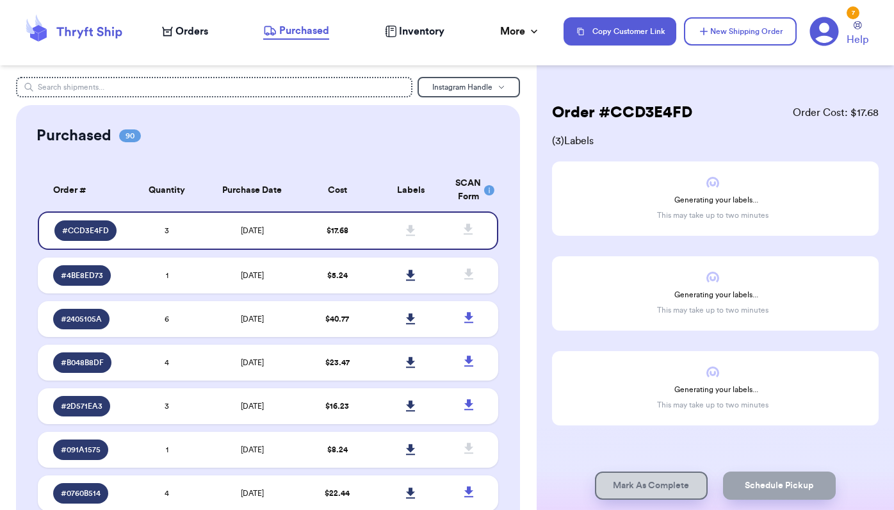
click at [202, 35] on span "Orders" at bounding box center [192, 31] width 33 height 15
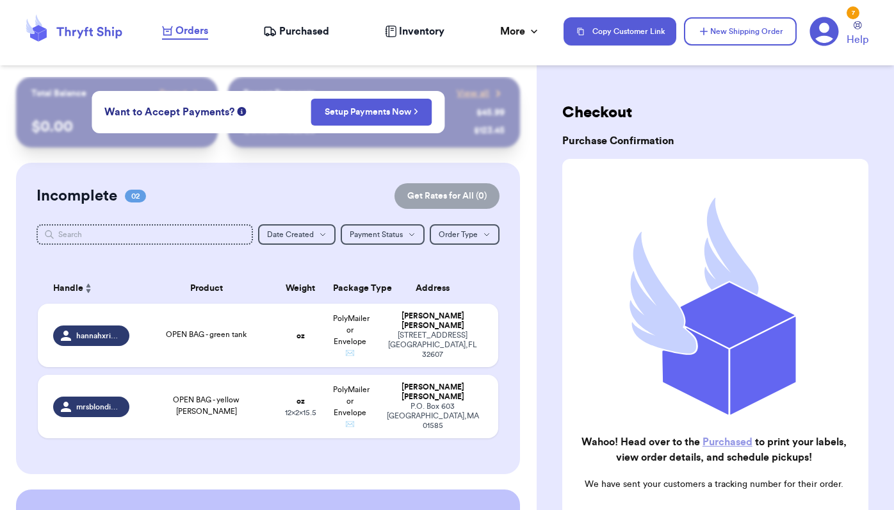
click at [300, 29] on span "Purchased" at bounding box center [304, 31] width 50 height 15
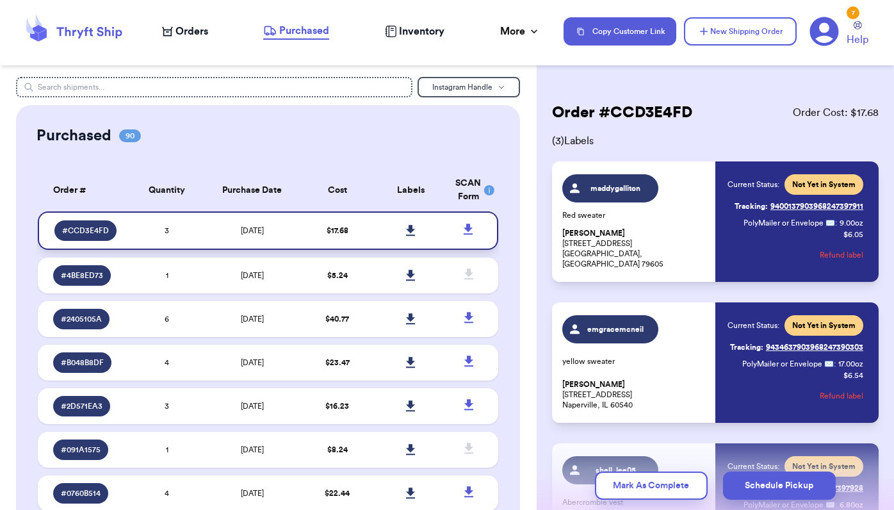
click at [409, 230] on icon at bounding box center [410, 230] width 9 height 11
click at [197, 33] on span "Orders" at bounding box center [192, 31] width 33 height 15
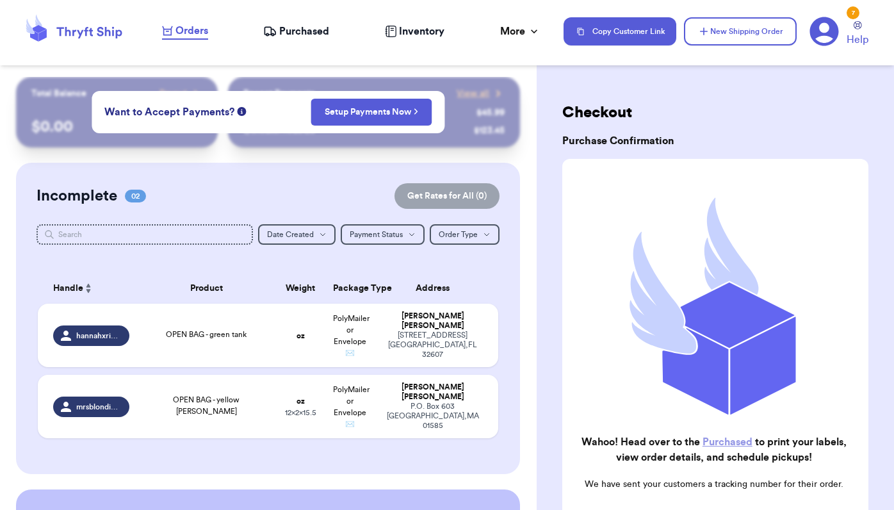
click at [823, 36] on icon at bounding box center [824, 31] width 29 height 29
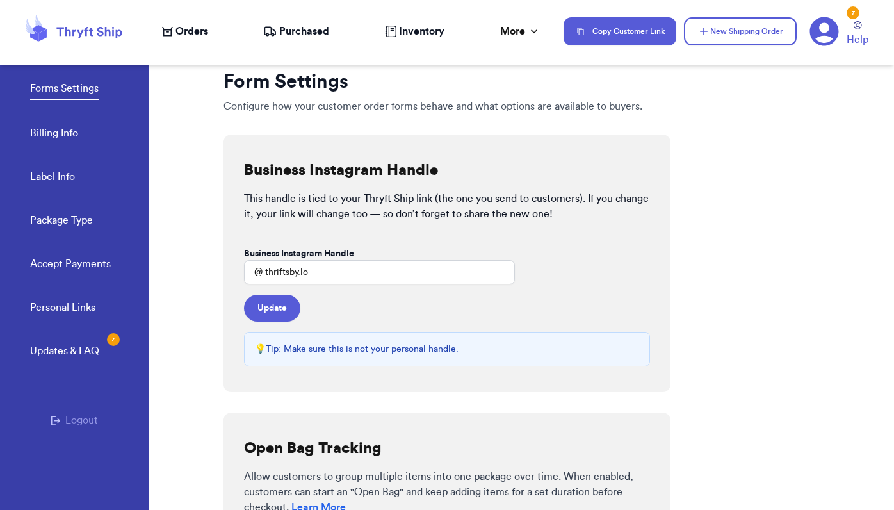
click at [58, 177] on link "Label Info" at bounding box center [52, 178] width 45 height 18
select select "MI"
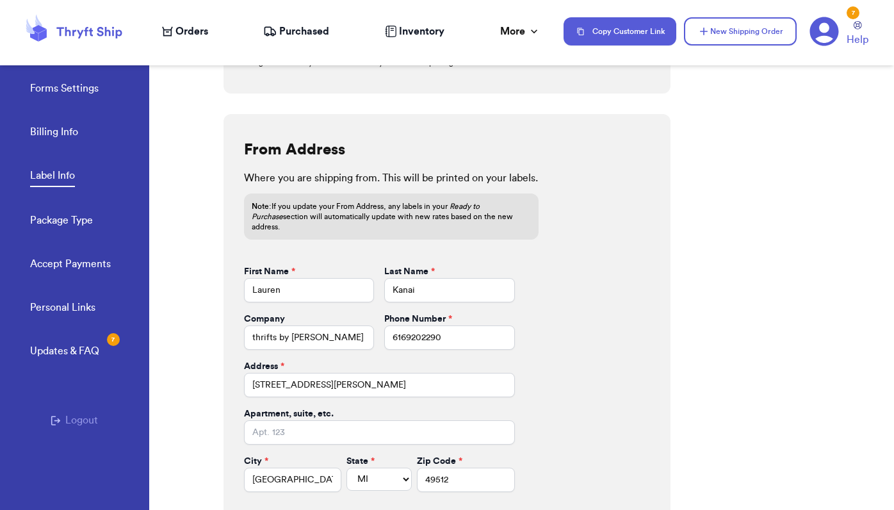
scroll to position [493, 0]
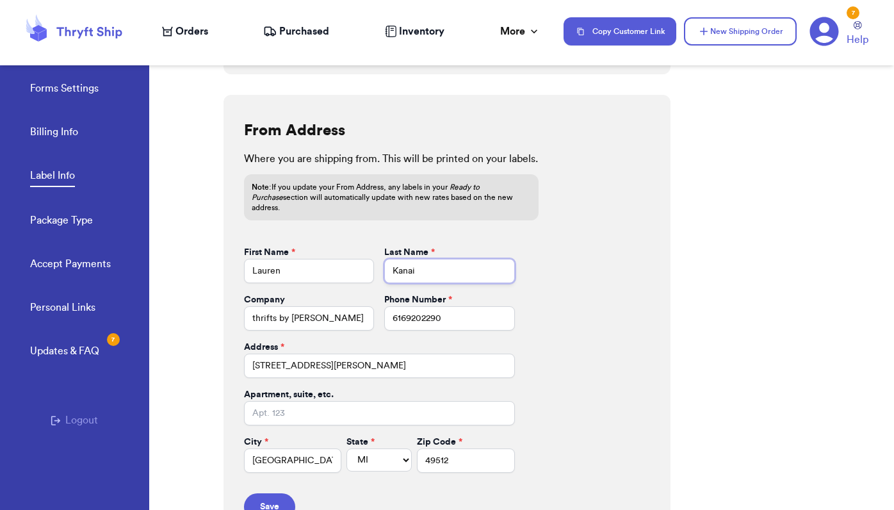
drag, startPoint x: 427, startPoint y: 265, endPoint x: 352, endPoint y: 265, distance: 75.0
click at [352, 265] on div "First Name * [PERSON_NAME] Last Name * [GEOGRAPHIC_DATA]" at bounding box center [379, 264] width 271 height 37
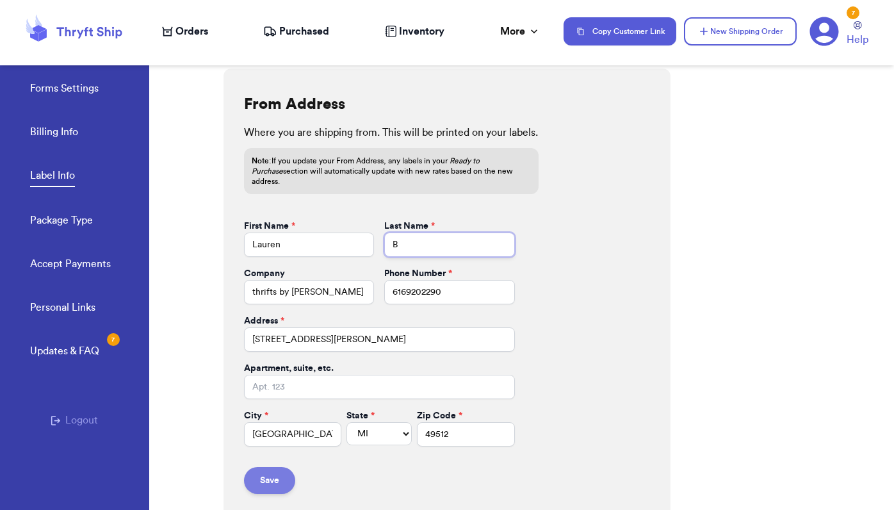
type input "B"
click at [270, 472] on button "Save" at bounding box center [269, 480] width 51 height 27
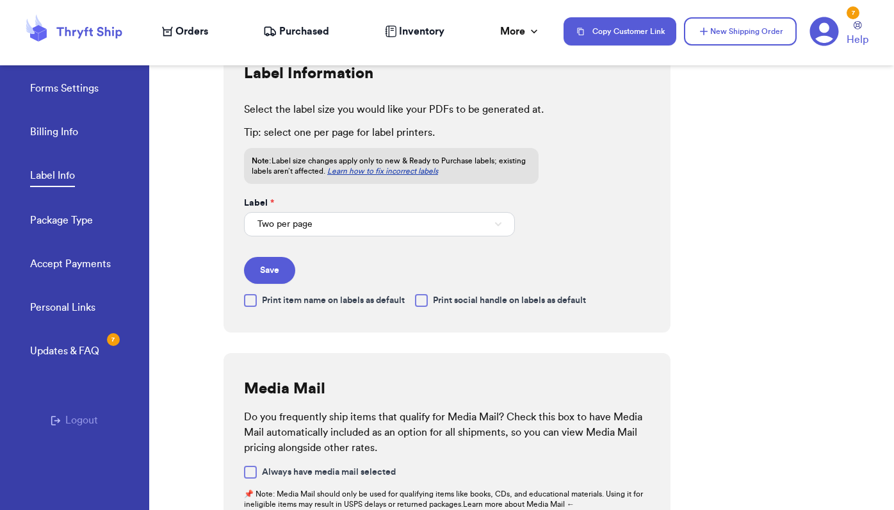
scroll to position [0, 0]
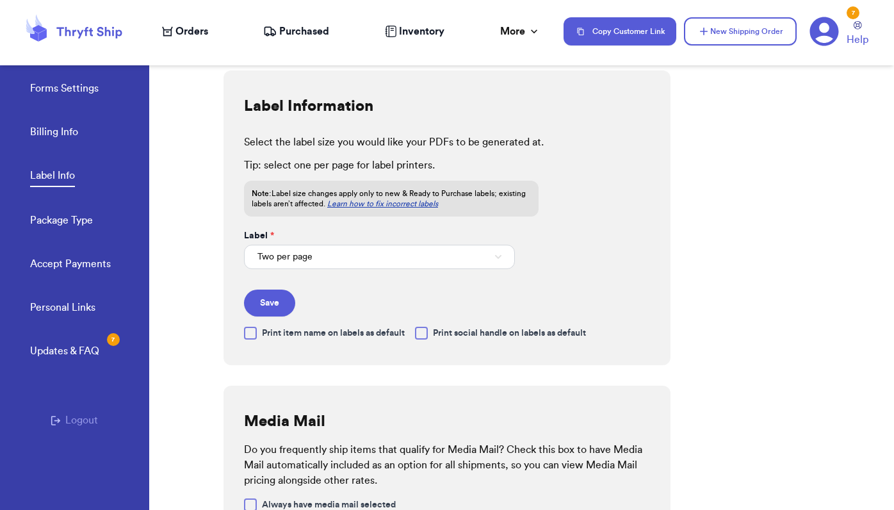
click at [304, 35] on span "Purchased" at bounding box center [304, 31] width 50 height 15
